Goal: Task Accomplishment & Management: Manage account settings

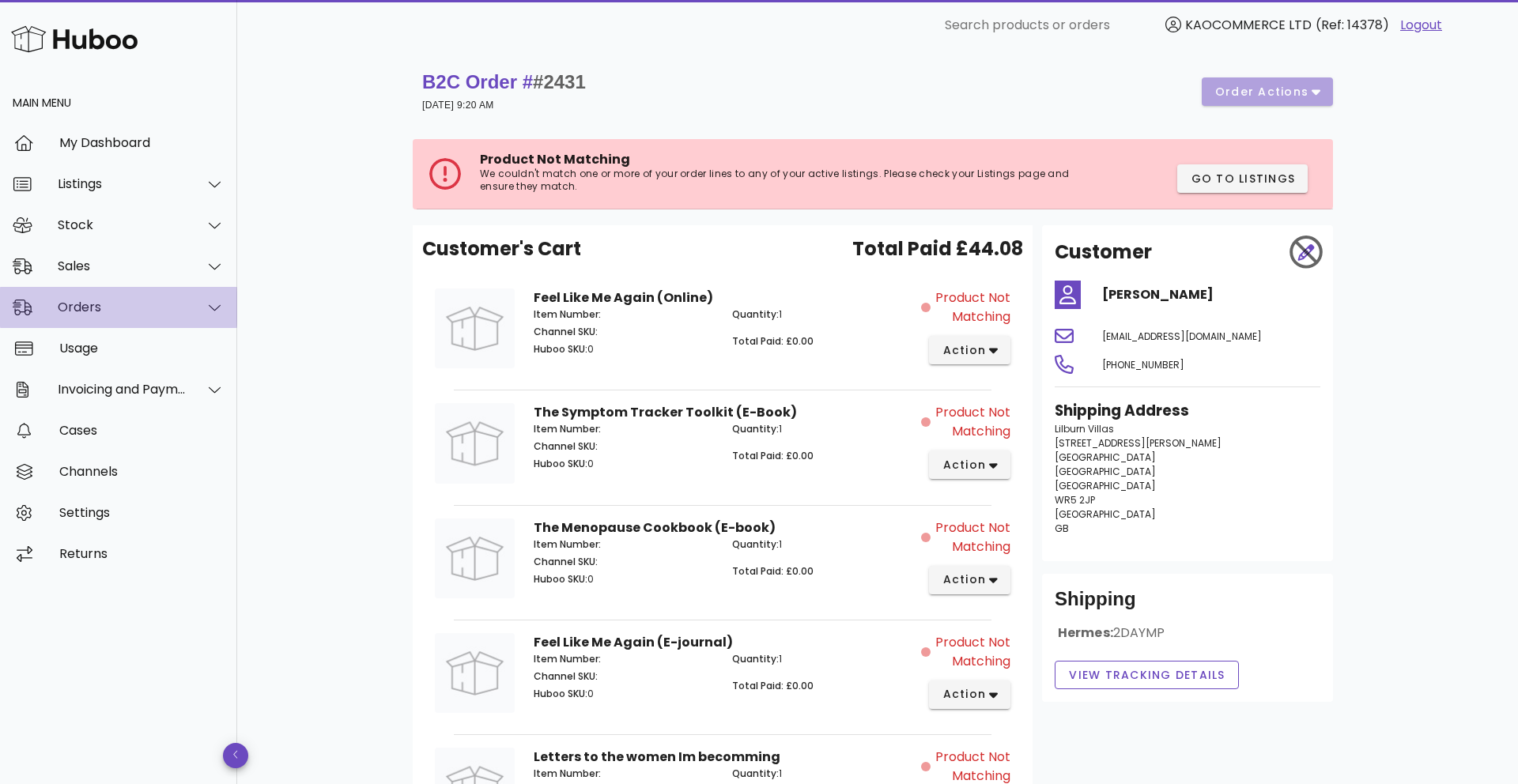
click at [163, 319] on div "Orders" at bounding box center [119, 308] width 237 height 41
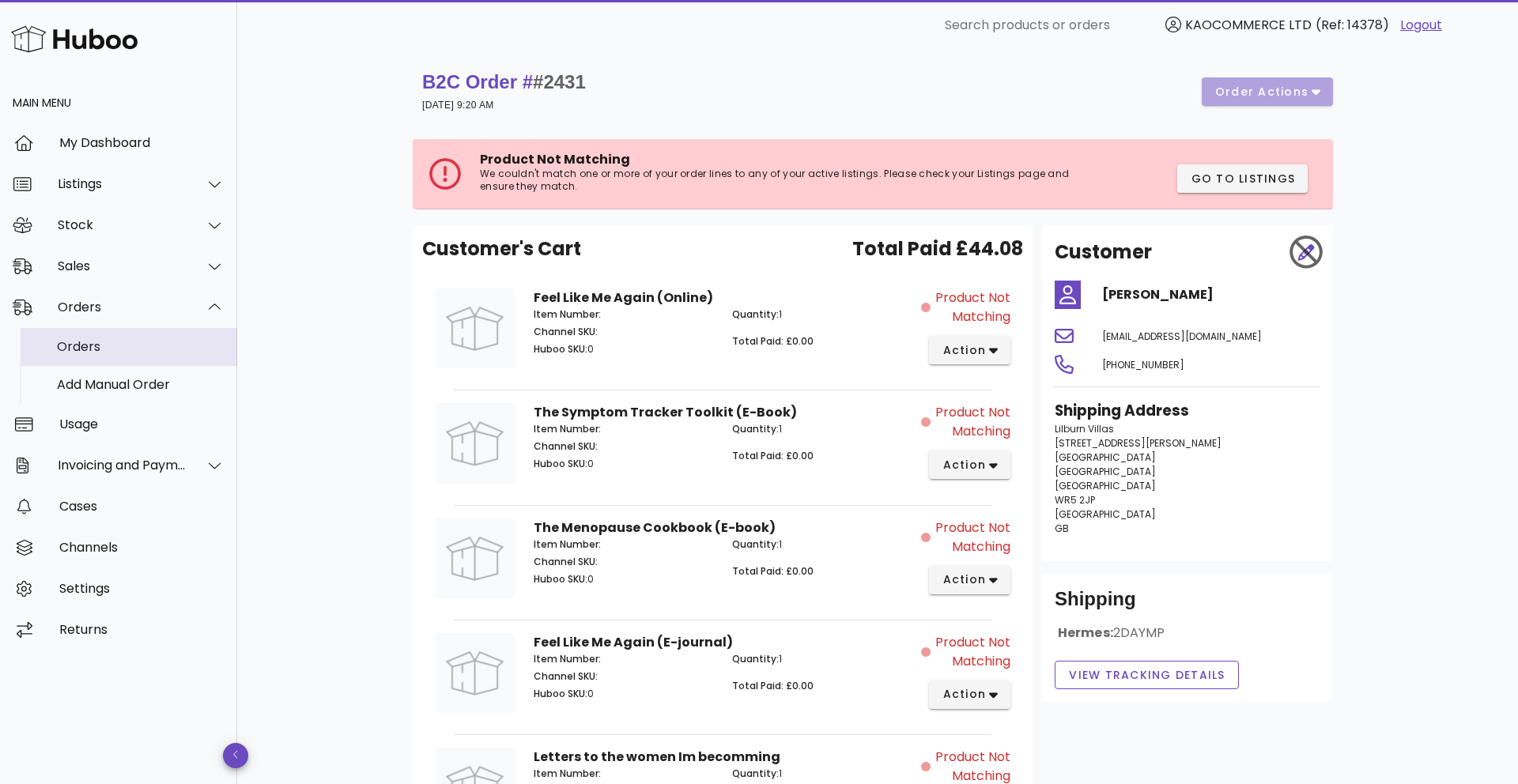
click at [146, 352] on div "Orders" at bounding box center [141, 346] width 168 height 15
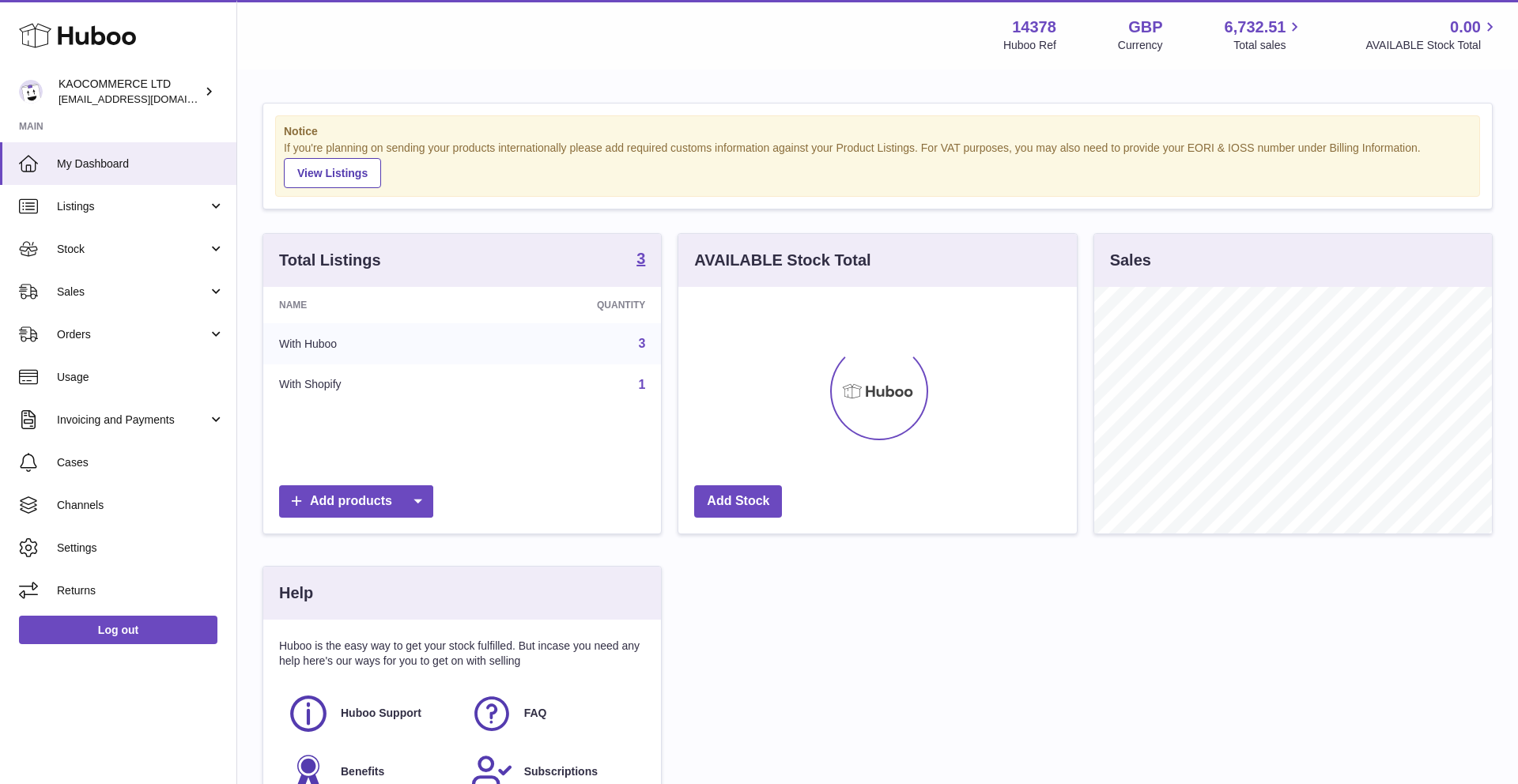
scroll to position [246, 399]
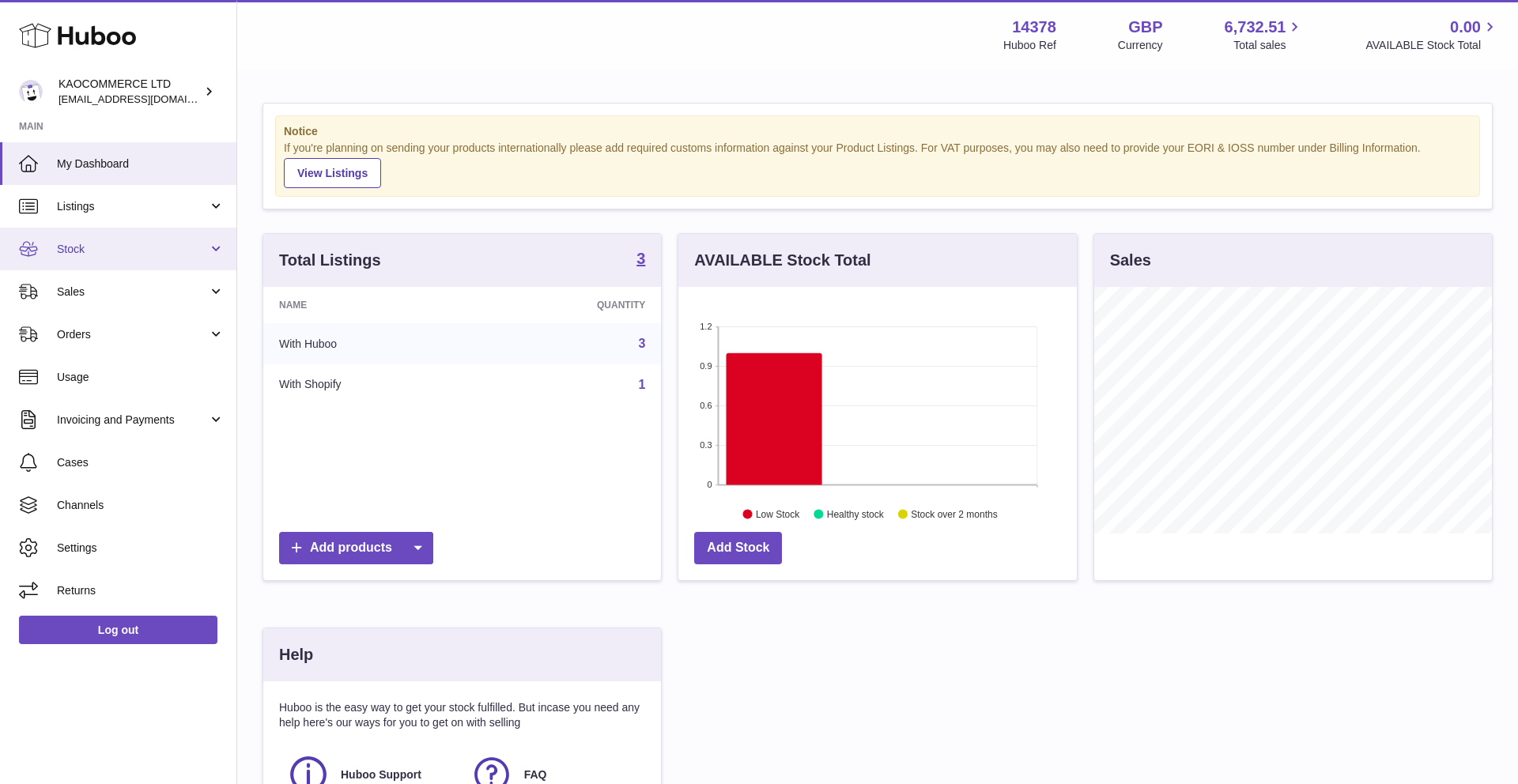
click at [129, 243] on span "Stock" at bounding box center [132, 249] width 151 height 15
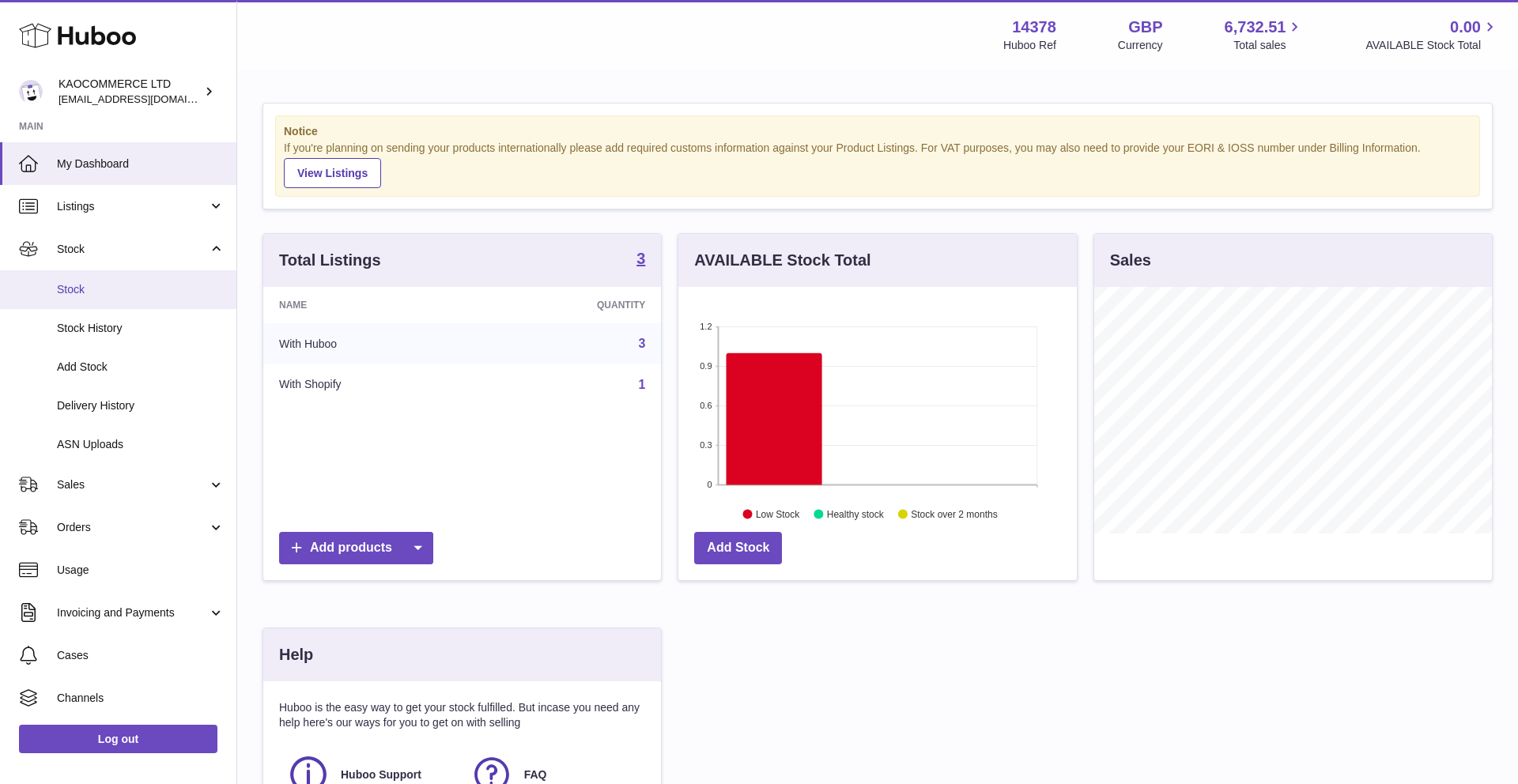
click at [120, 294] on span "Stock" at bounding box center [141, 289] width 168 height 15
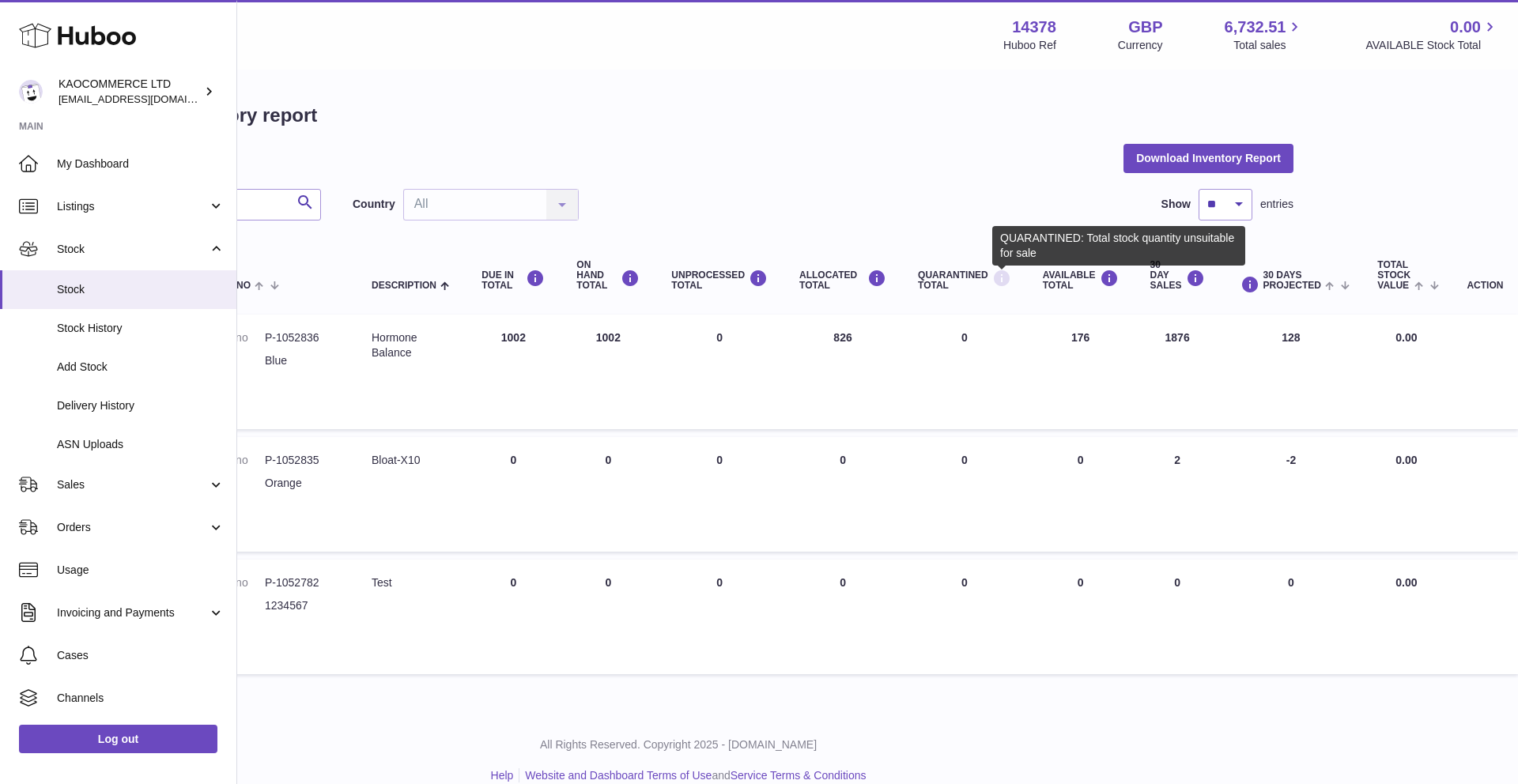
scroll to position [0, 202]
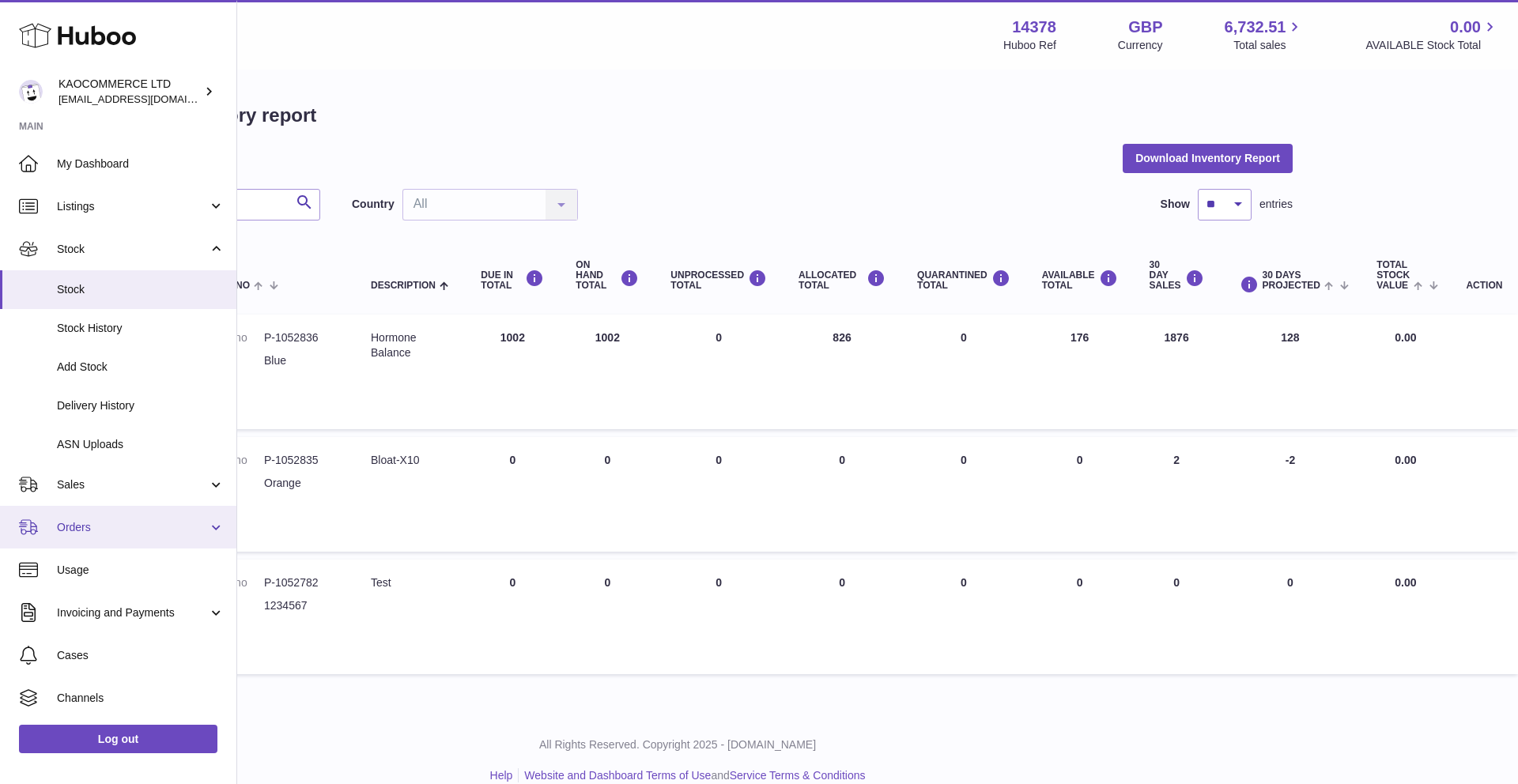
click at [96, 538] on link "Orders" at bounding box center [118, 527] width 236 height 43
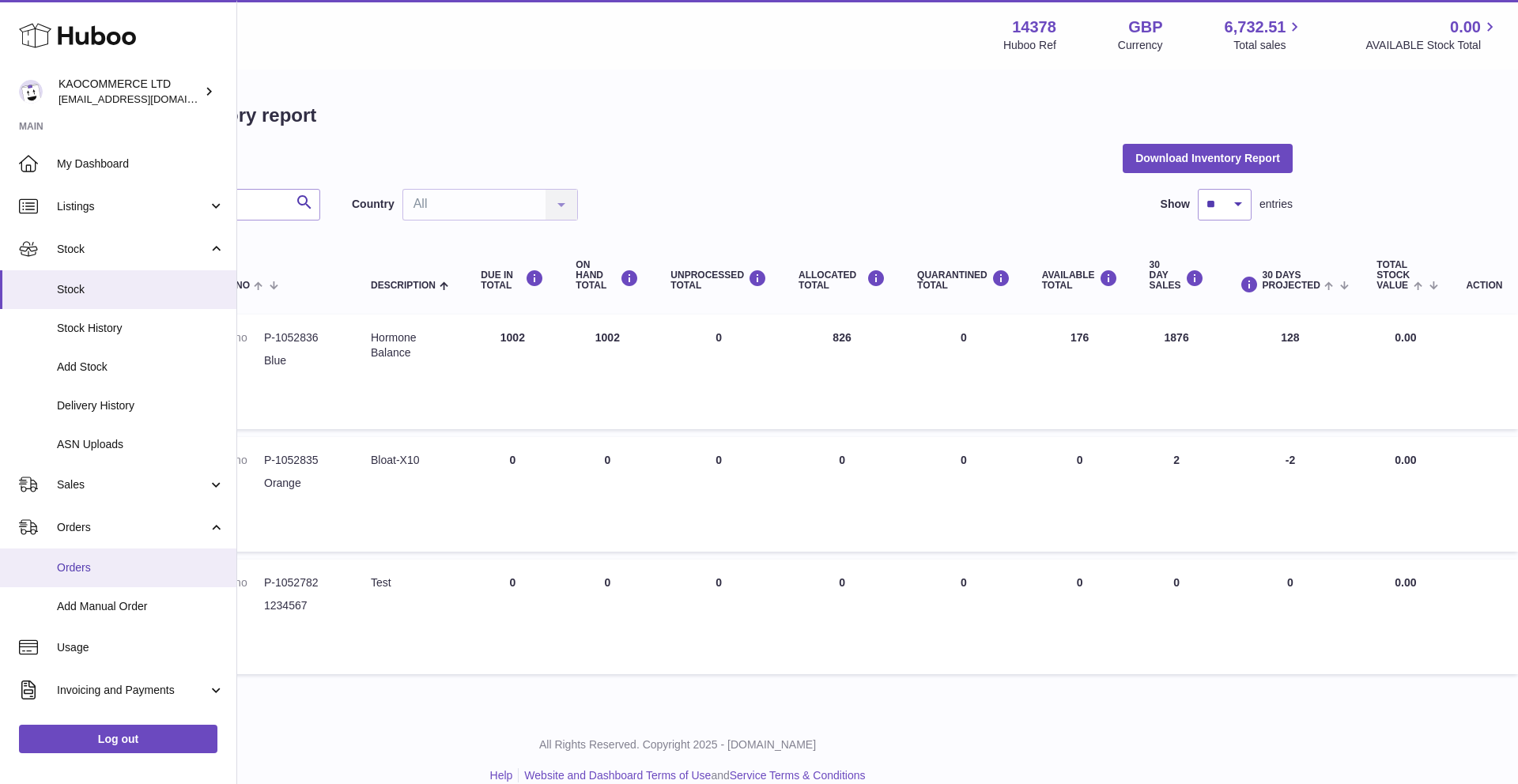
click at [93, 566] on span "Orders" at bounding box center [141, 567] width 168 height 15
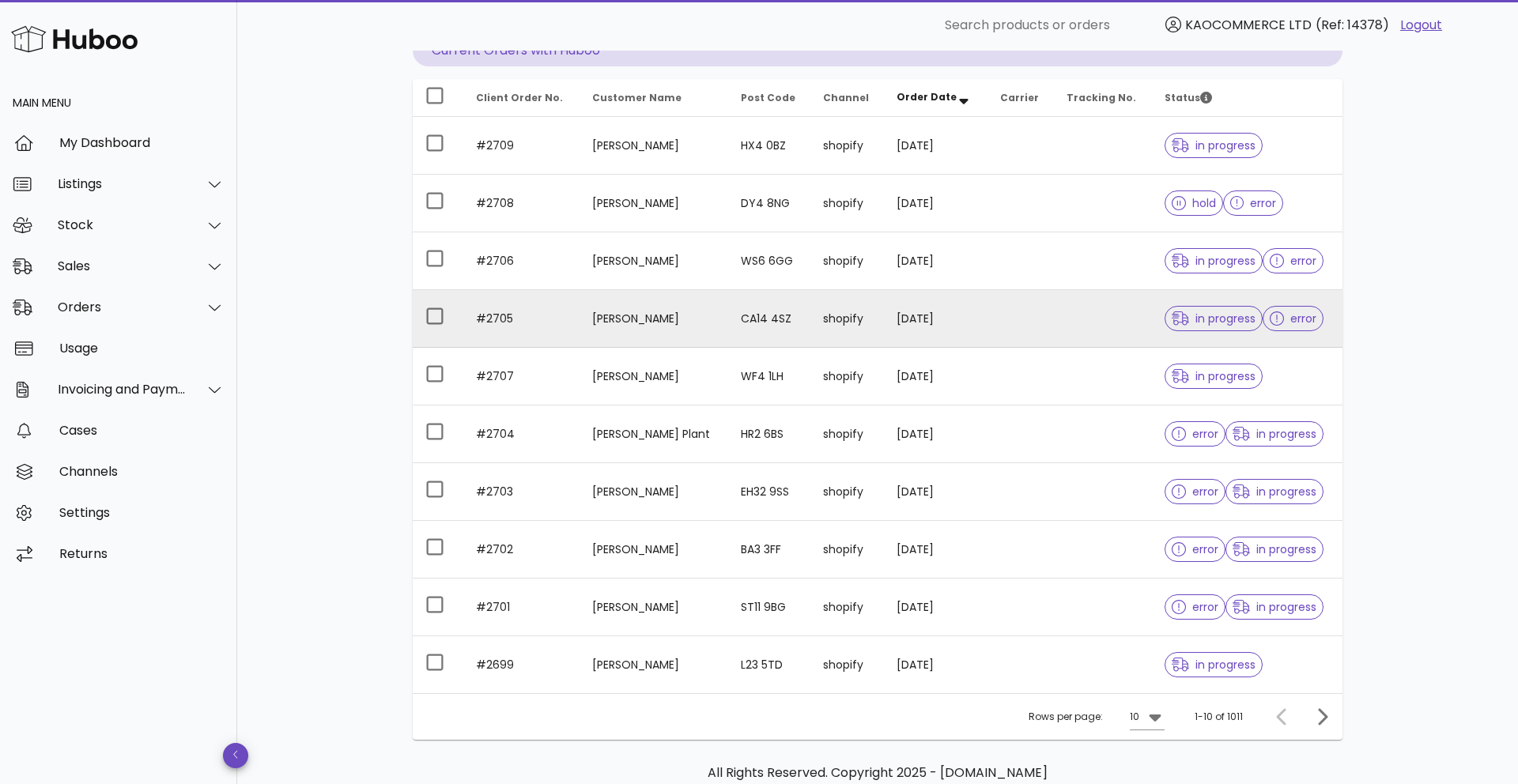
scroll to position [256, 0]
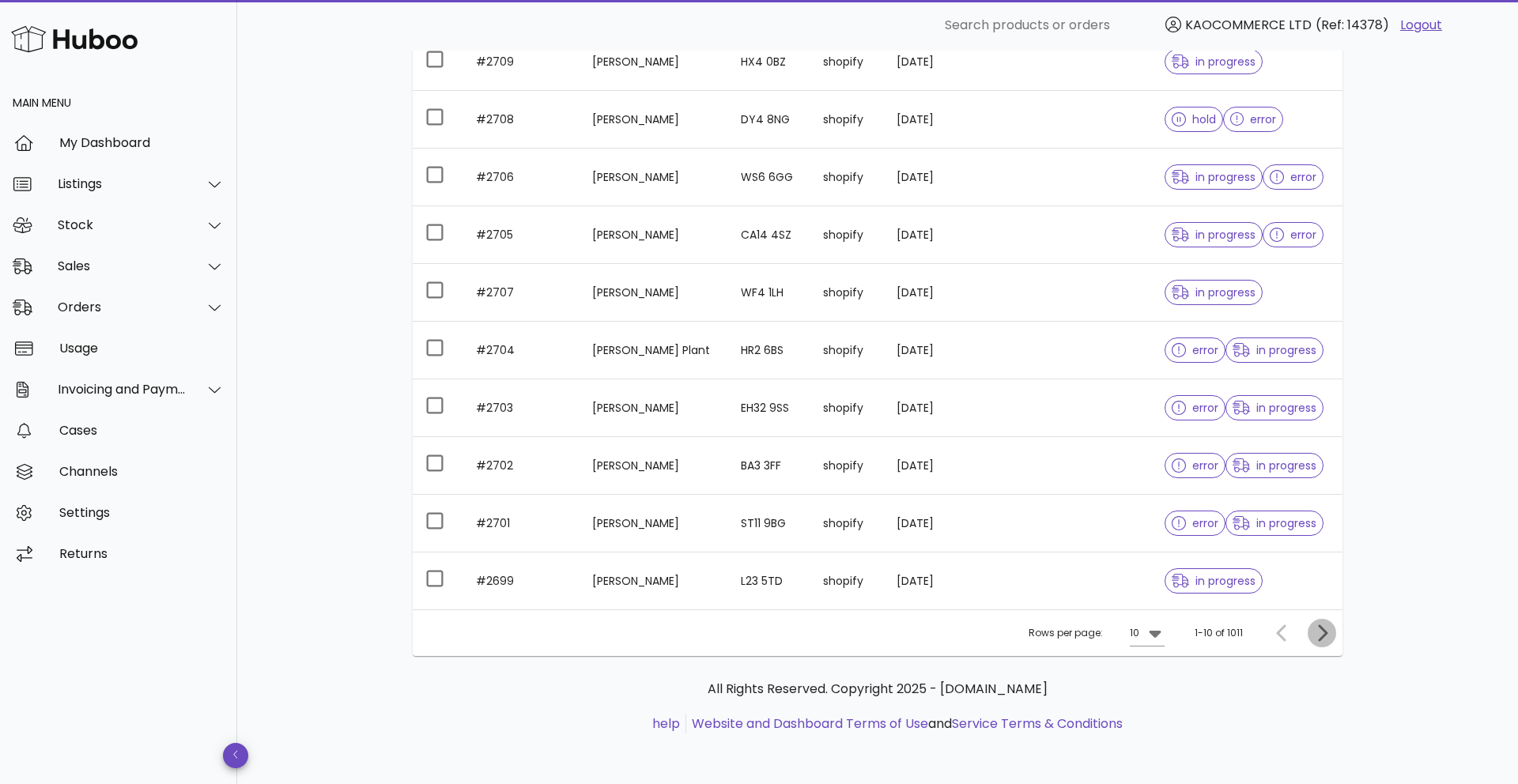
click at [1325, 639] on icon "Next page" at bounding box center [1322, 632] width 19 height 19
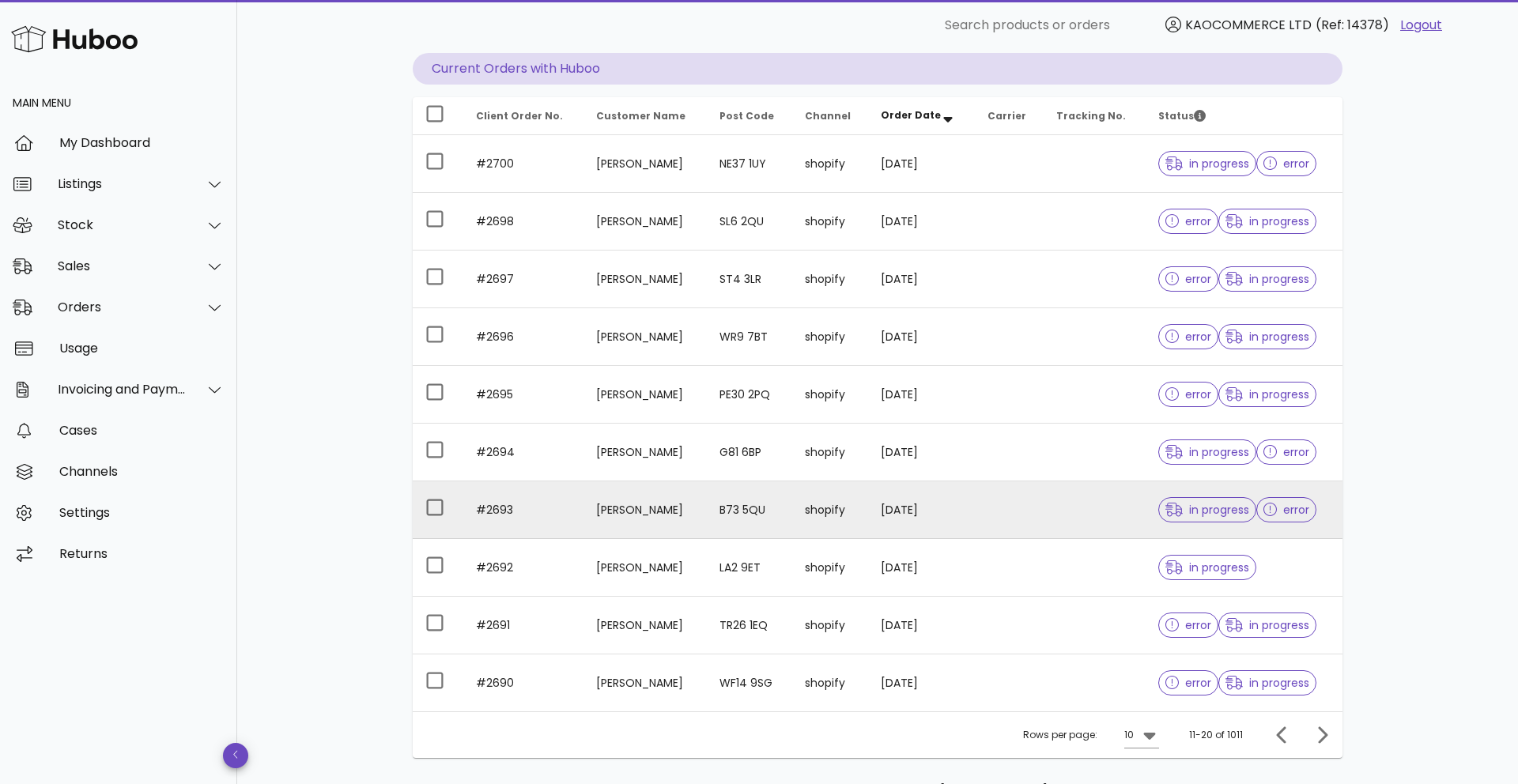
scroll to position [256, 0]
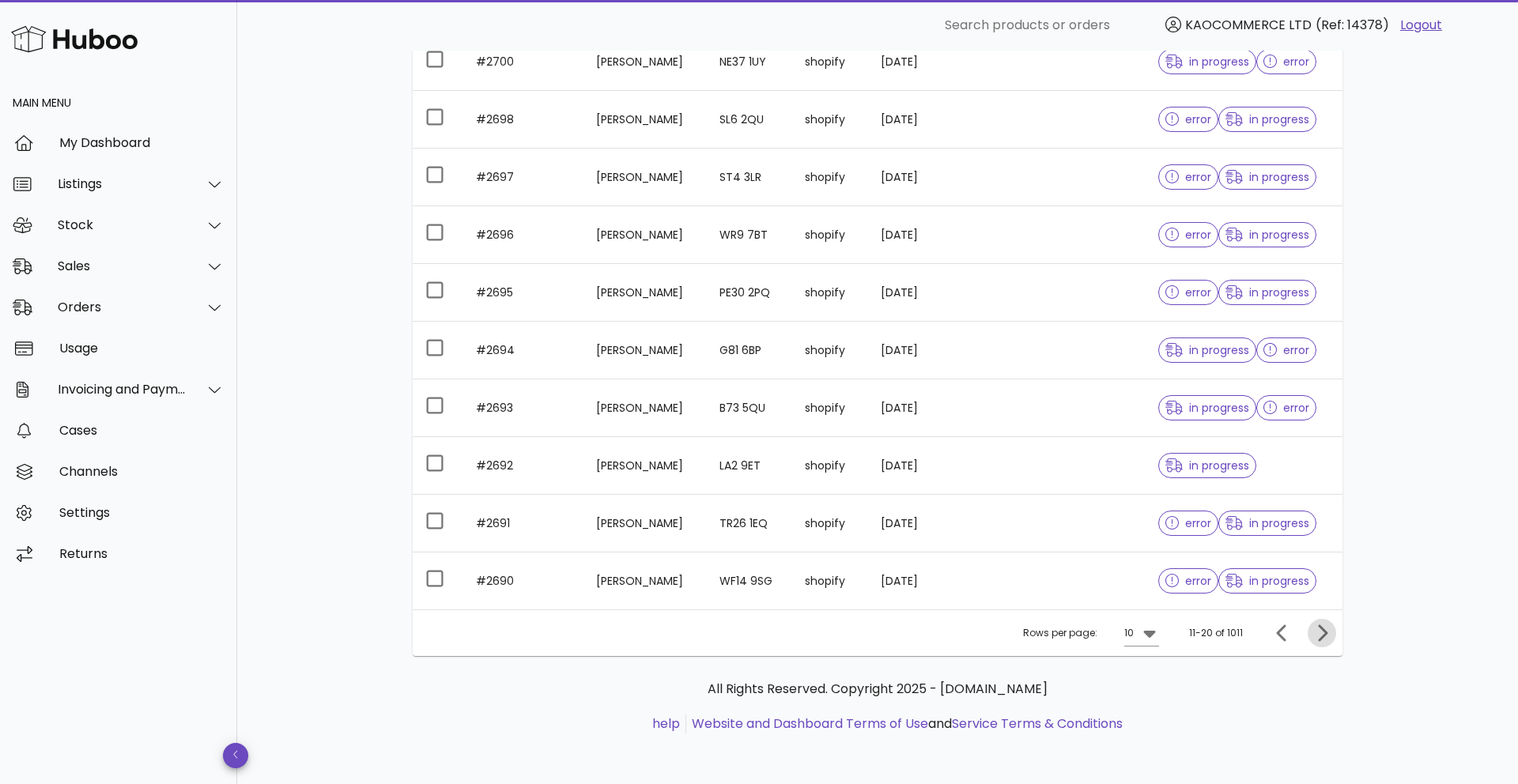
click at [1318, 630] on icon "Next page" at bounding box center [1322, 632] width 19 height 19
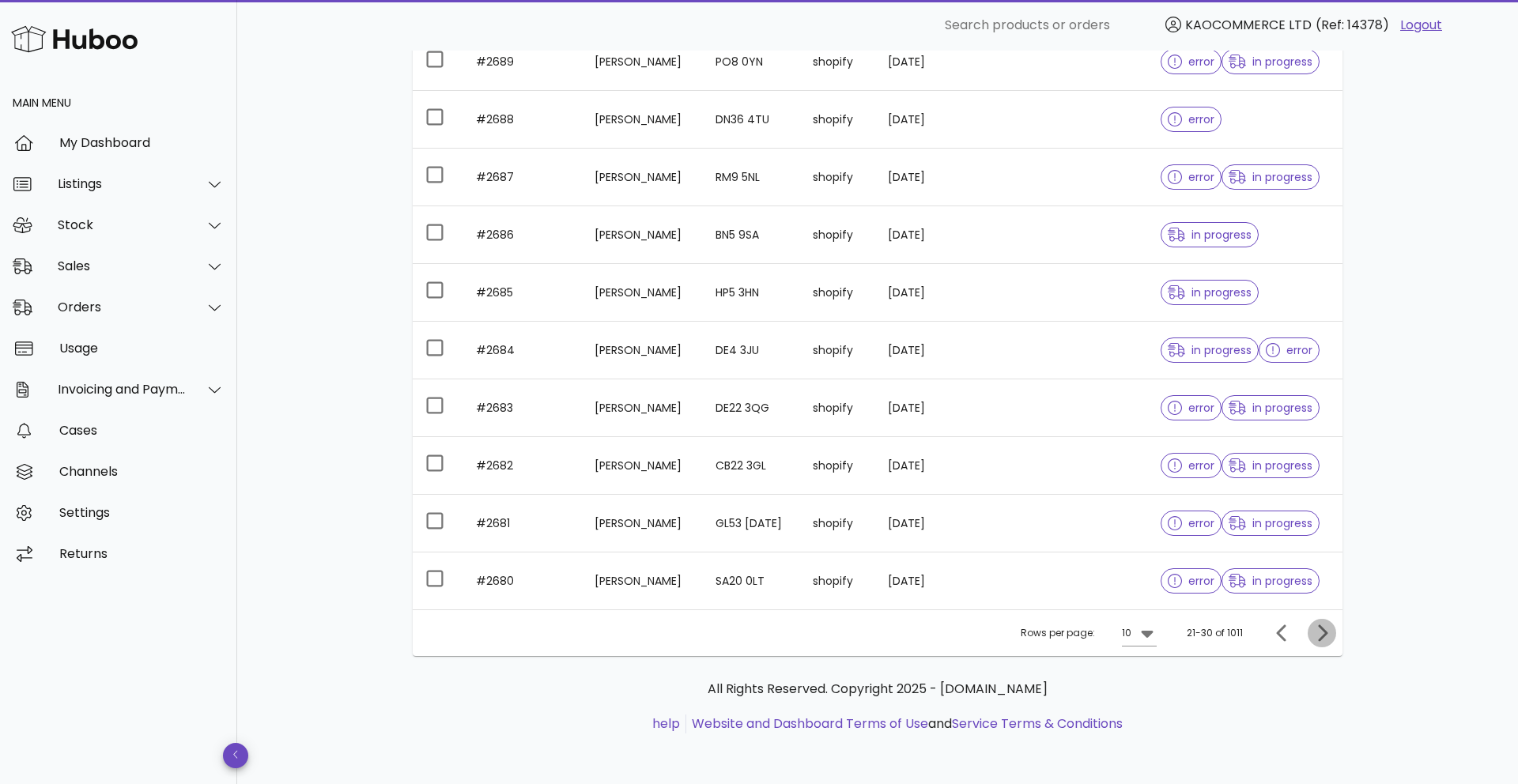
click at [1318, 630] on icon "Next page" at bounding box center [1322, 632] width 19 height 19
click at [1131, 639] on div "10" at bounding box center [1126, 633] width 10 height 14
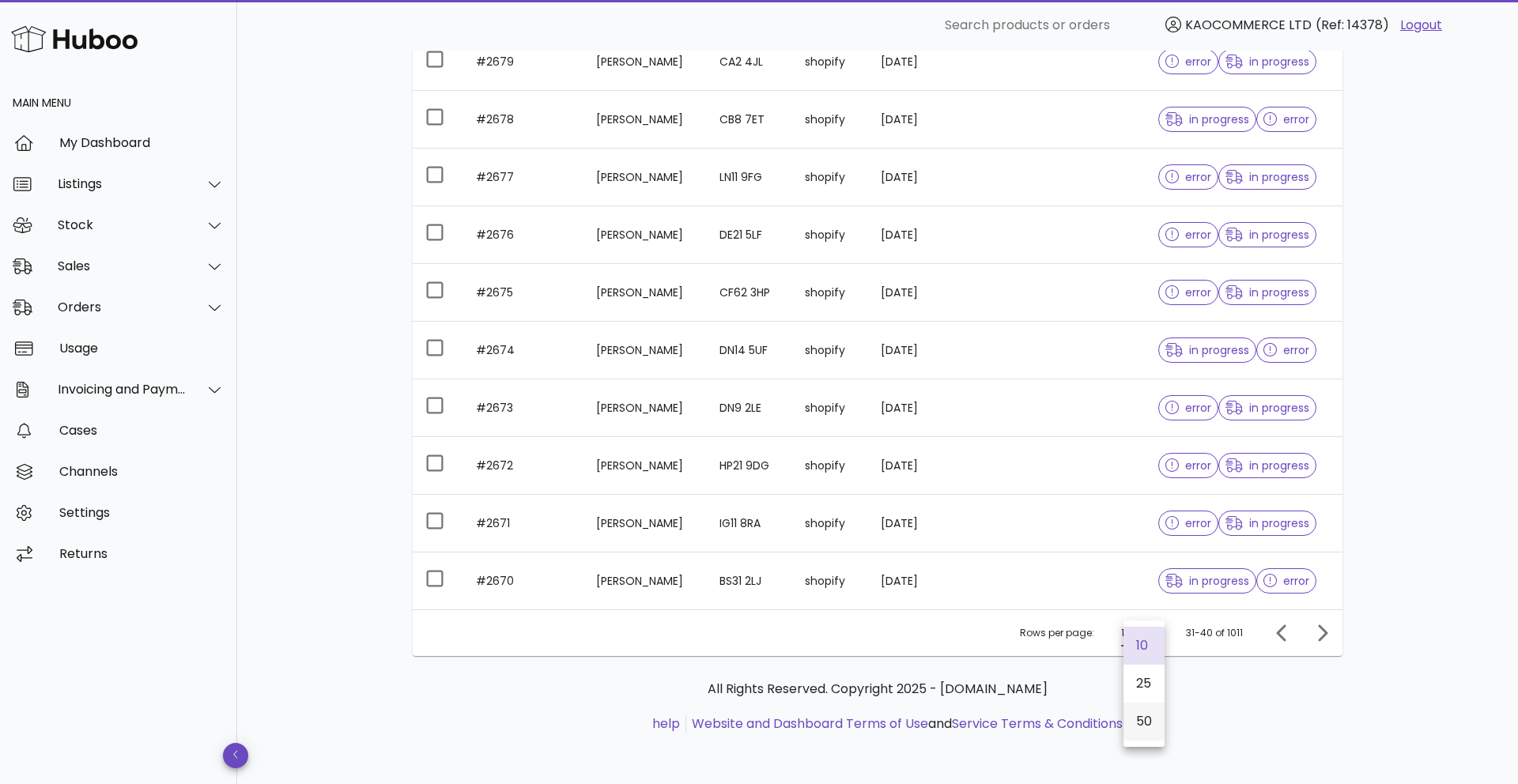
click at [1132, 721] on div "50" at bounding box center [1144, 722] width 41 height 38
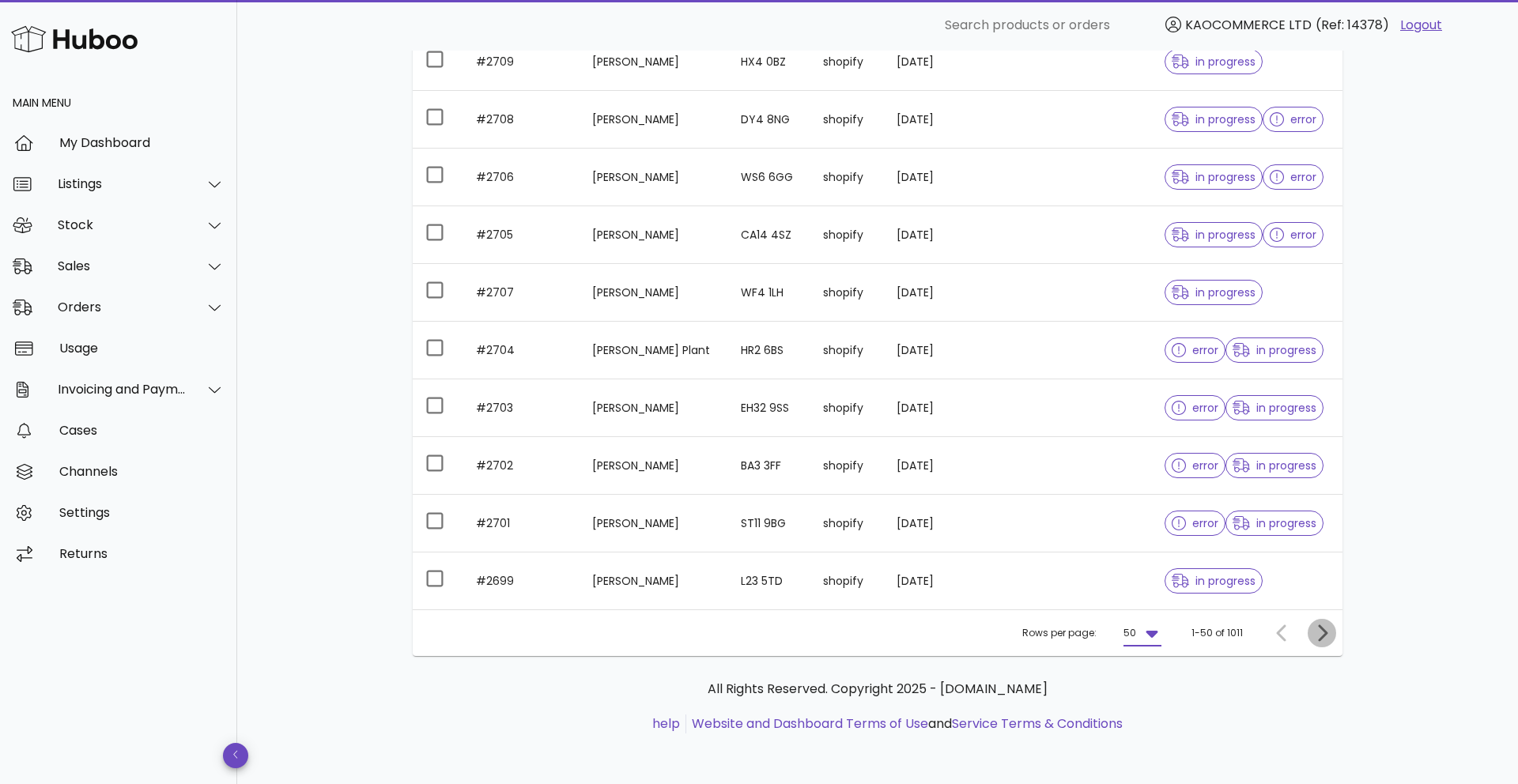
click at [1326, 629] on icon "Next page" at bounding box center [1322, 632] width 19 height 19
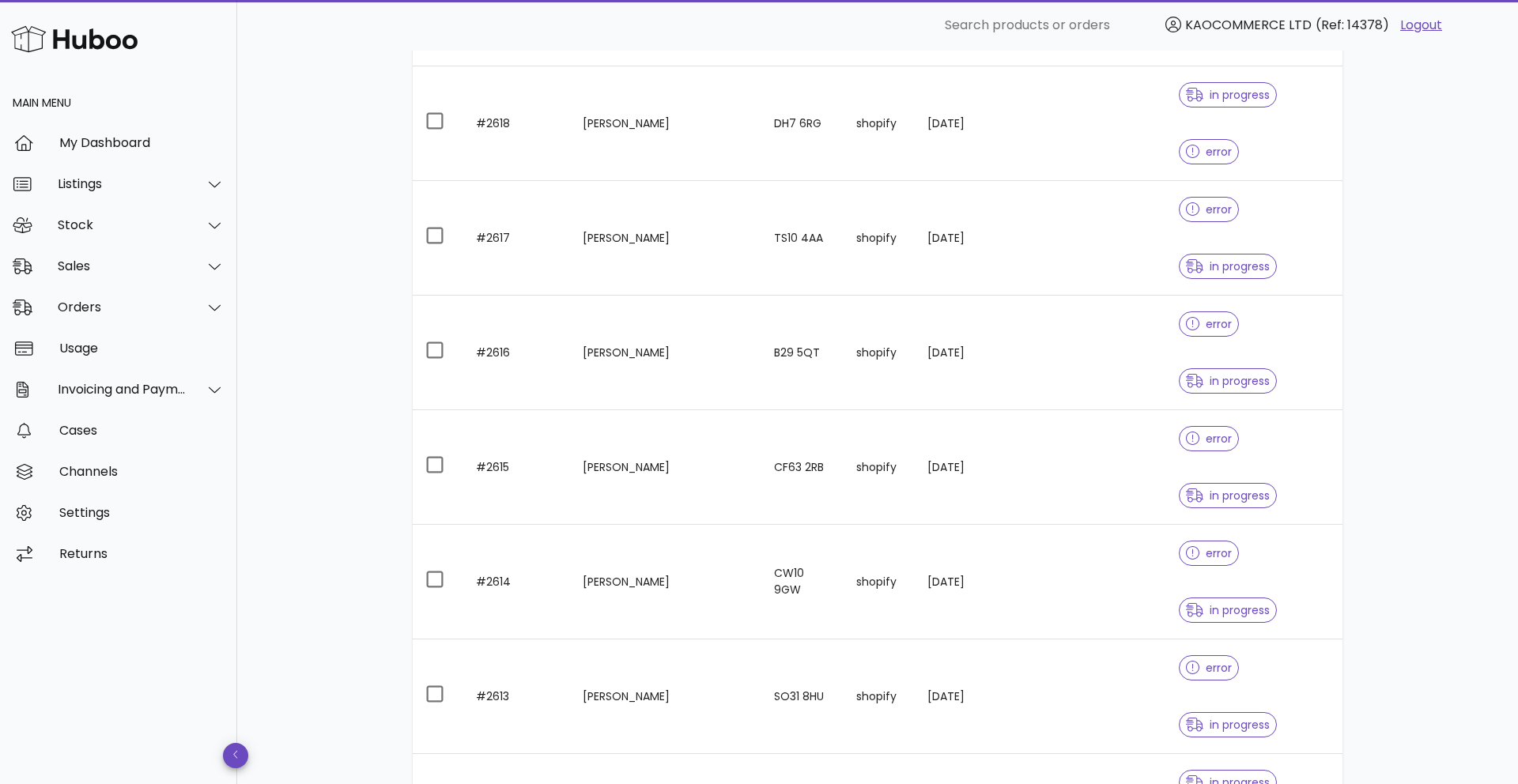
scroll to position [5011, 0]
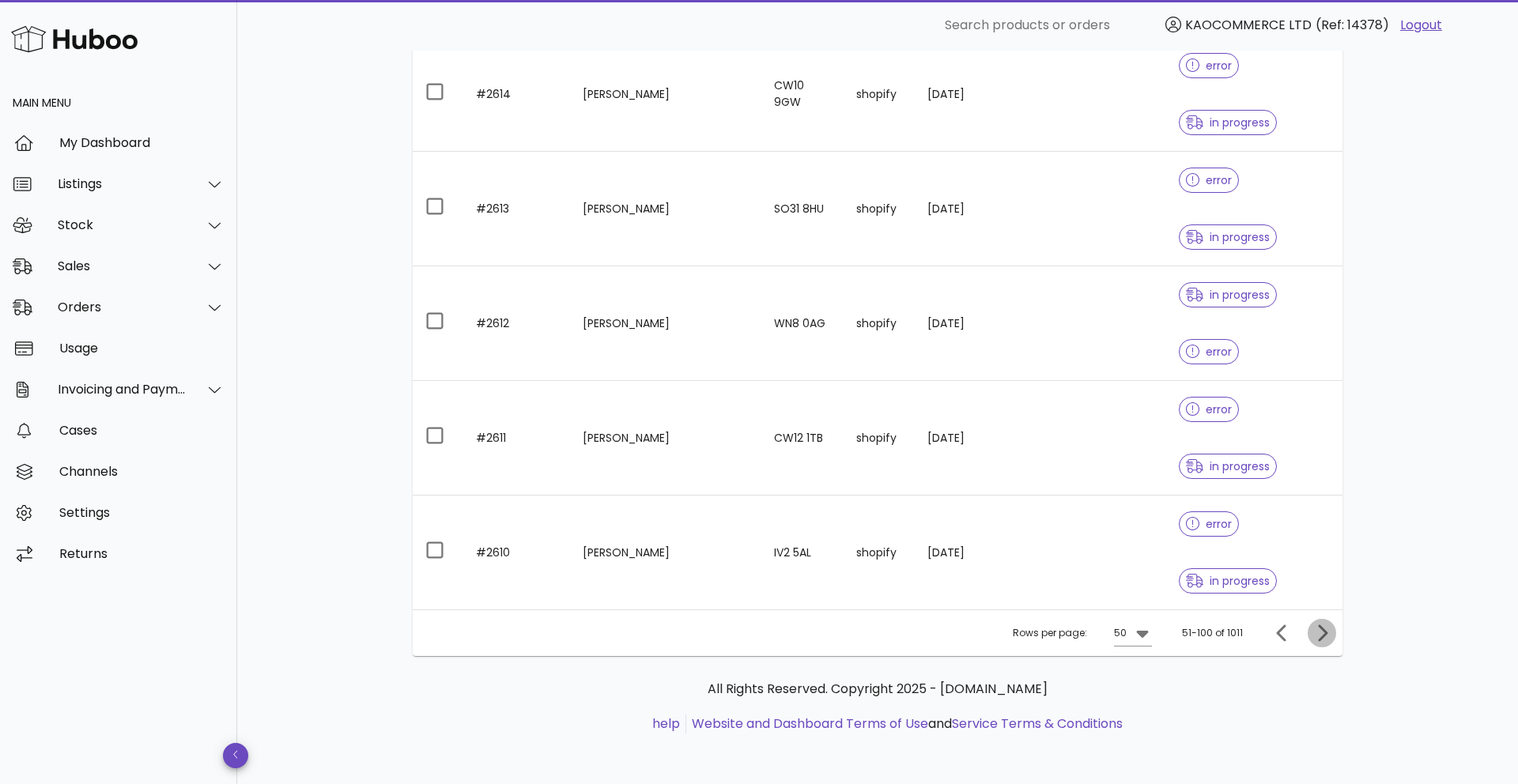
click at [1328, 642] on button "Next page" at bounding box center [1323, 633] width 29 height 29
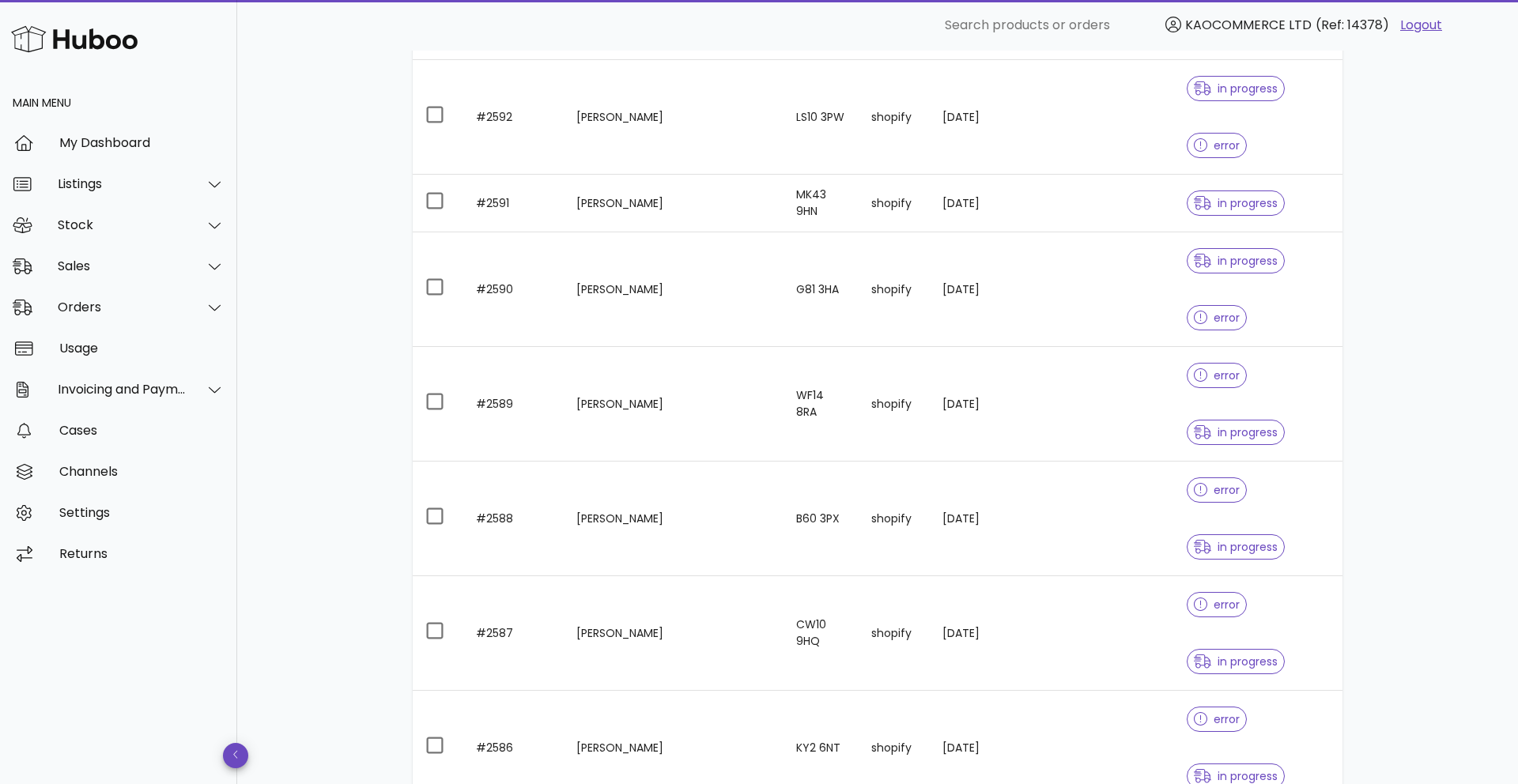
scroll to position [2564, 0]
